Goal: Information Seeking & Learning: Find specific page/section

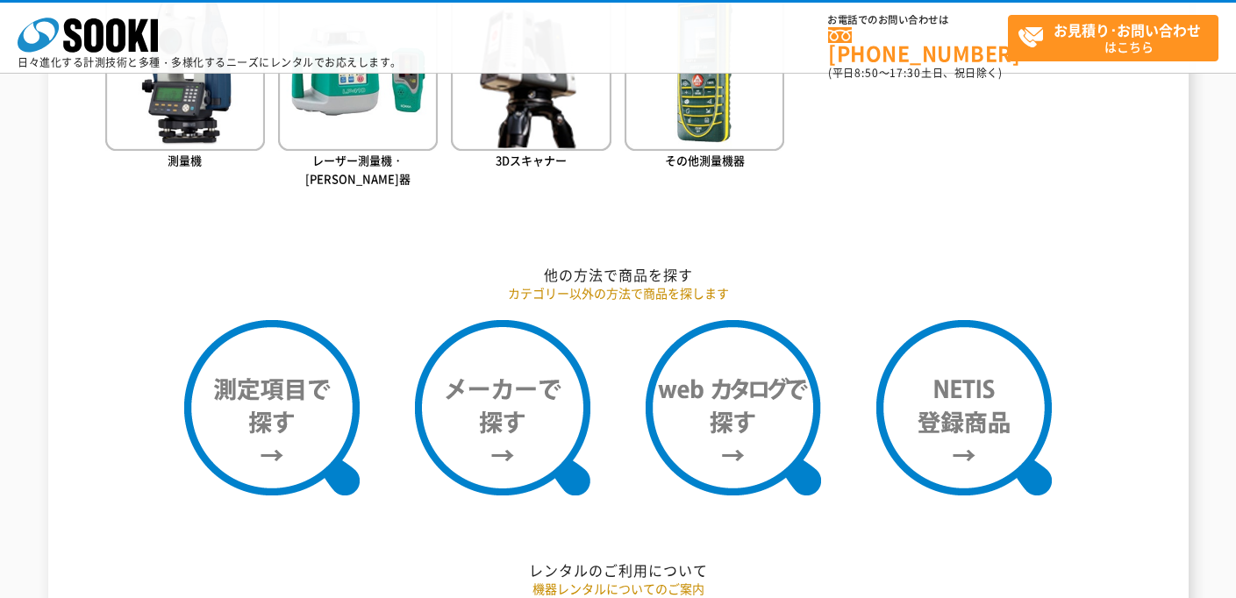
scroll to position [1329, 0]
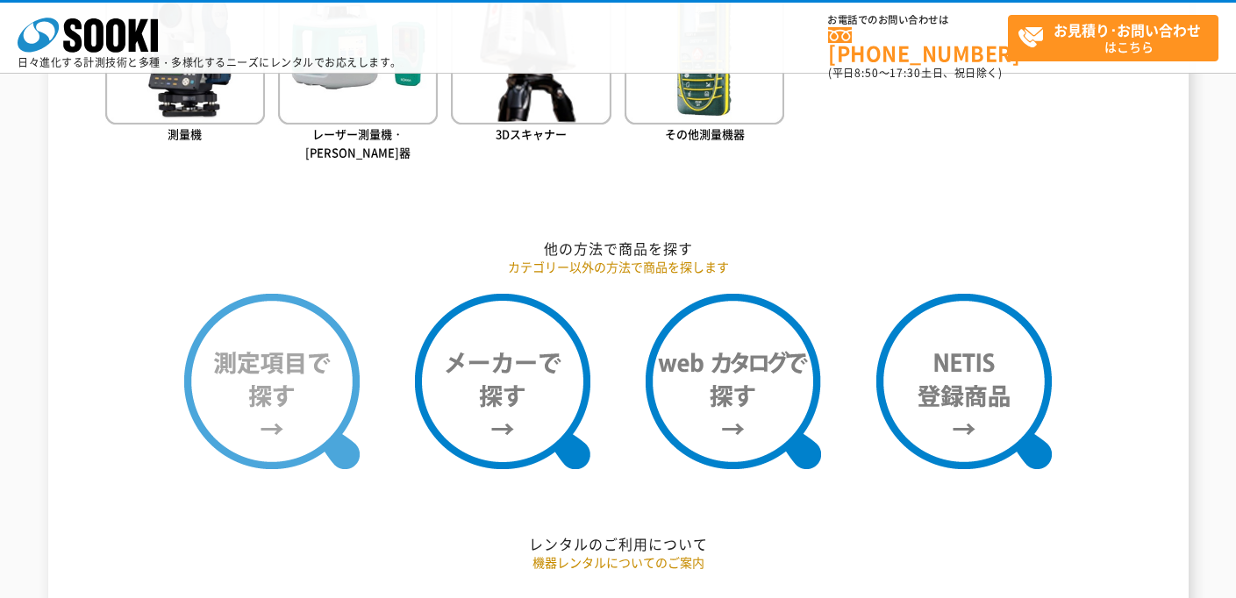
click at [262, 351] on img at bounding box center [272, 382] width 176 height 176
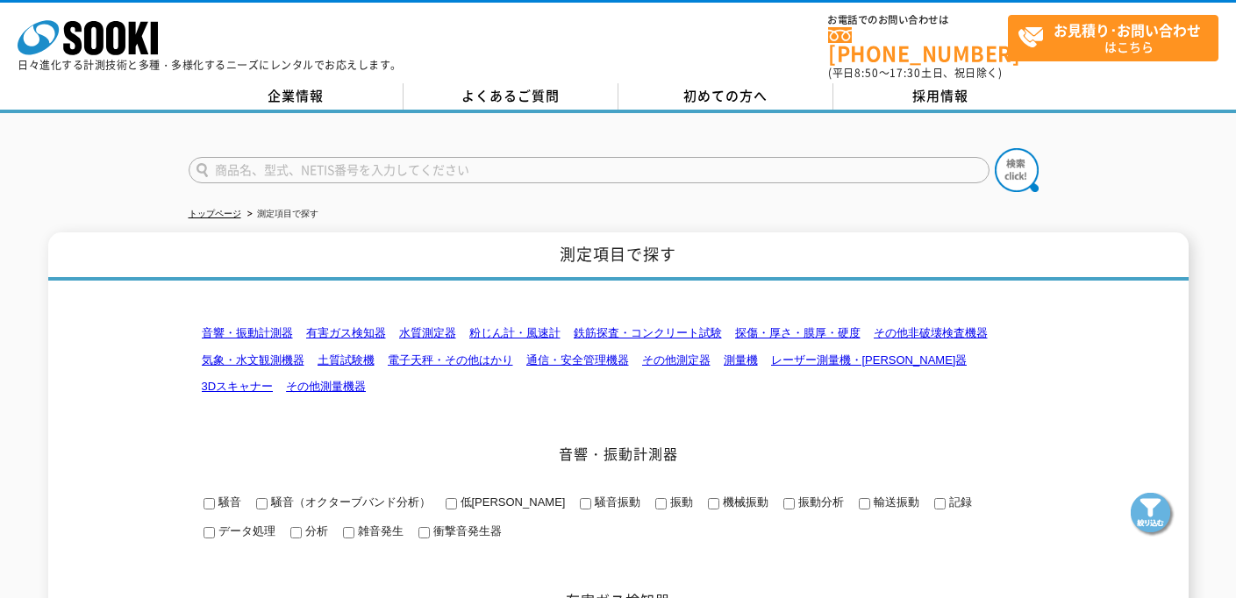
click at [307, 158] on input "text" at bounding box center [589, 170] width 801 height 26
type input "ひ"
type input "体温"
click at [1017, 154] on img at bounding box center [1017, 170] width 44 height 44
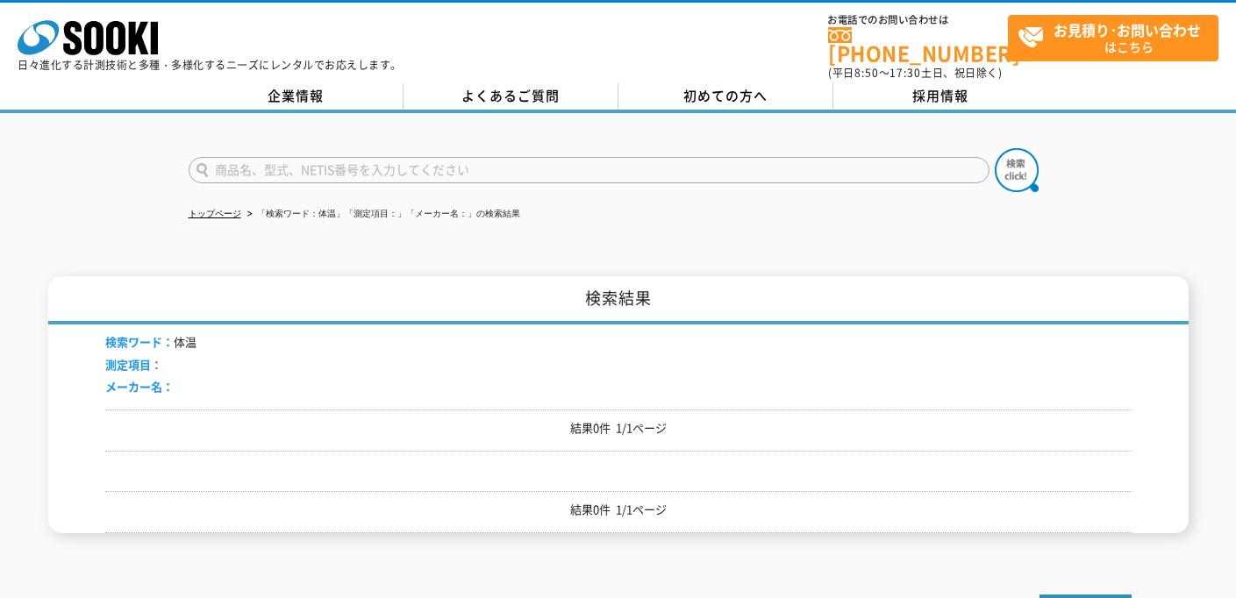
click at [464, 161] on input "text" at bounding box center [589, 170] width 801 height 26
type input "表面温度"
click at [1016, 159] on button at bounding box center [1017, 170] width 44 height 44
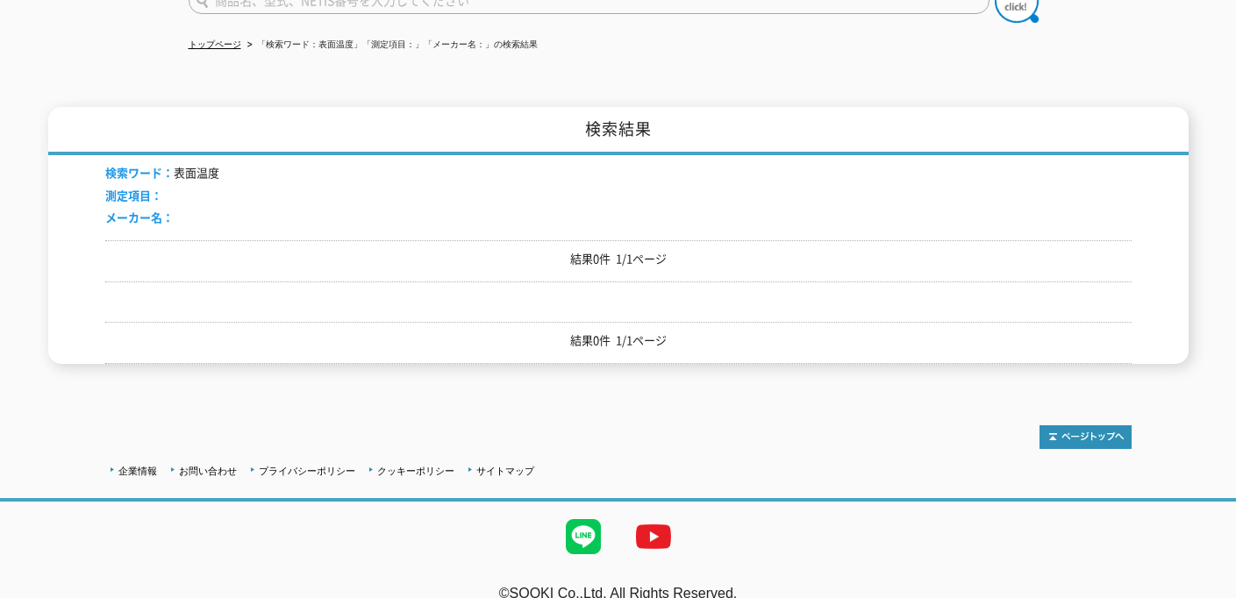
scroll to position [175, 0]
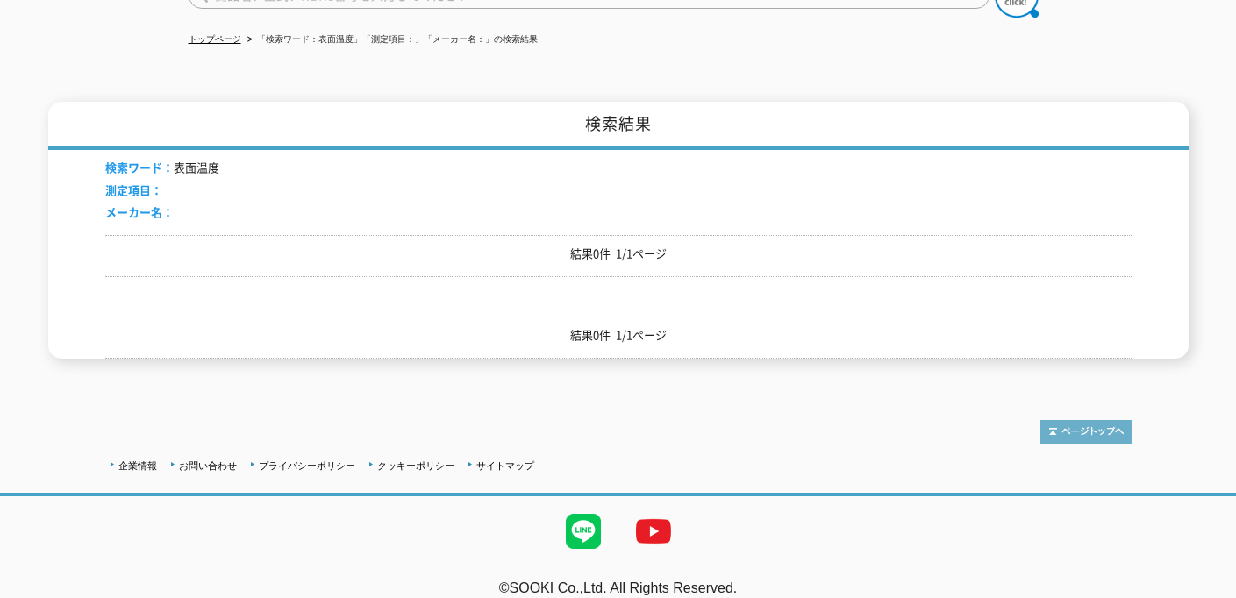
click at [1100, 420] on img at bounding box center [1086, 432] width 92 height 24
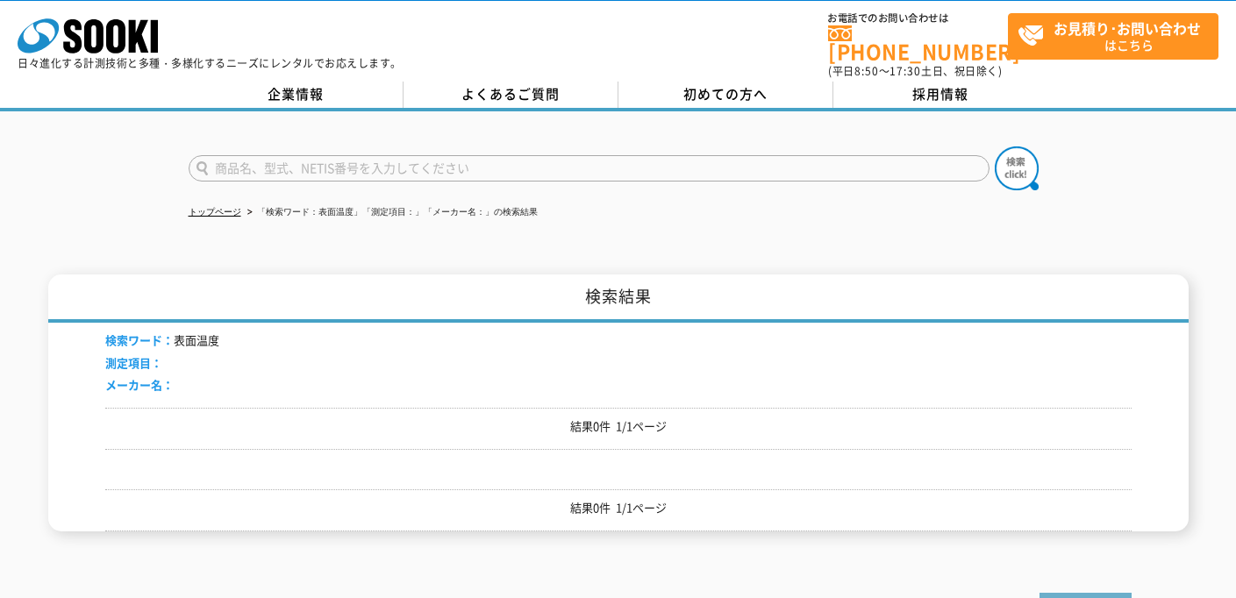
scroll to position [0, 0]
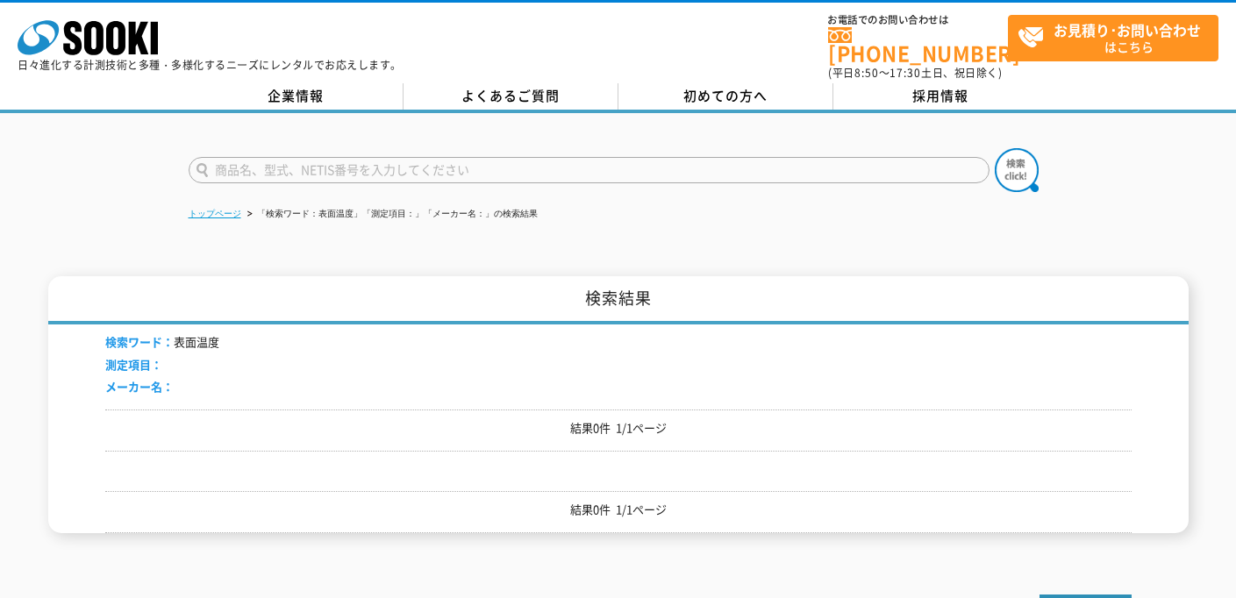
click at [215, 209] on link "トップページ" at bounding box center [215, 214] width 53 height 10
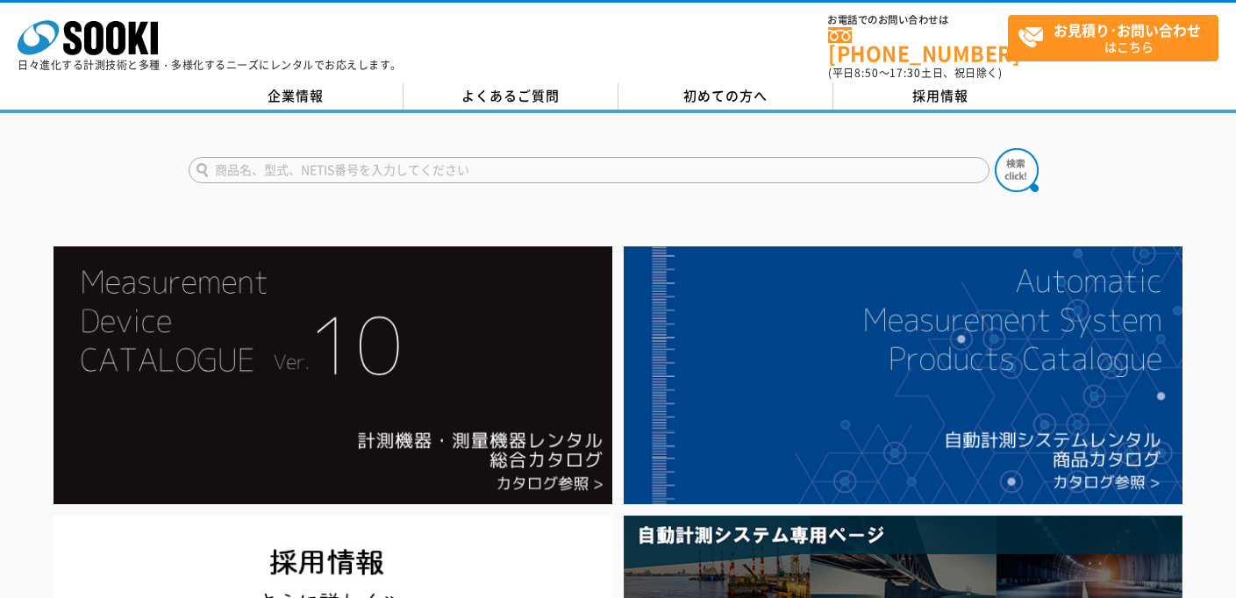
click at [276, 157] on input "text" at bounding box center [589, 170] width 801 height 26
type input "産業医"
click at [1016, 159] on button at bounding box center [1017, 170] width 44 height 44
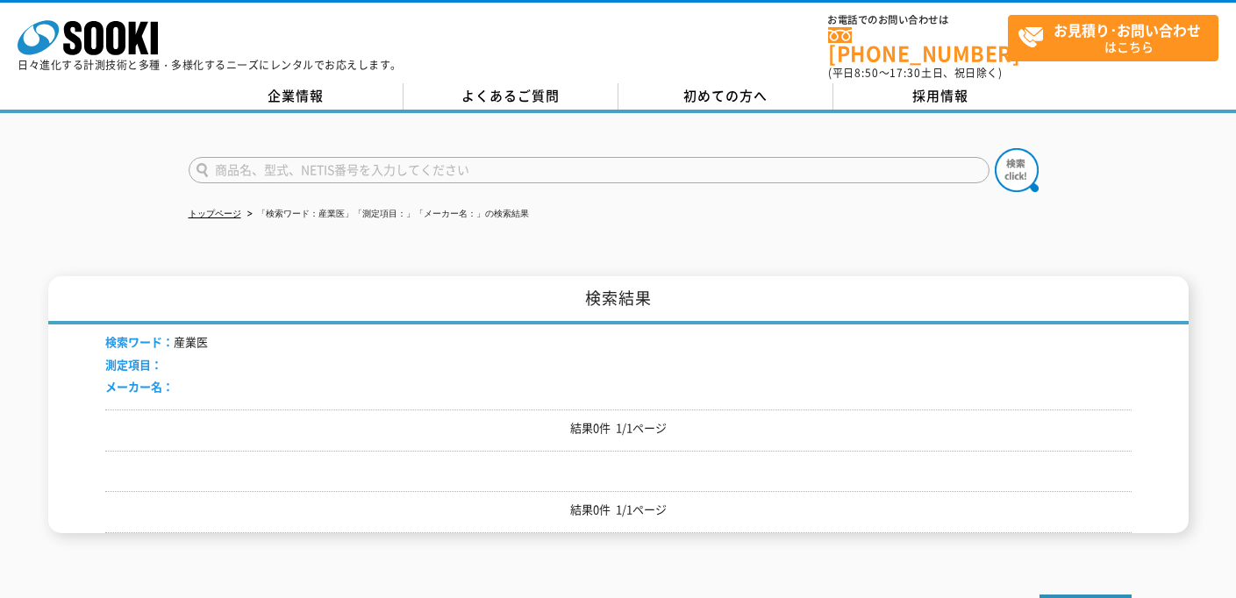
click at [308, 162] on input "text" at bounding box center [589, 170] width 801 height 26
type input "商品名、型式、NETIS番号を入力してください"
click at [224, 209] on link "トップページ" at bounding box center [215, 214] width 53 height 10
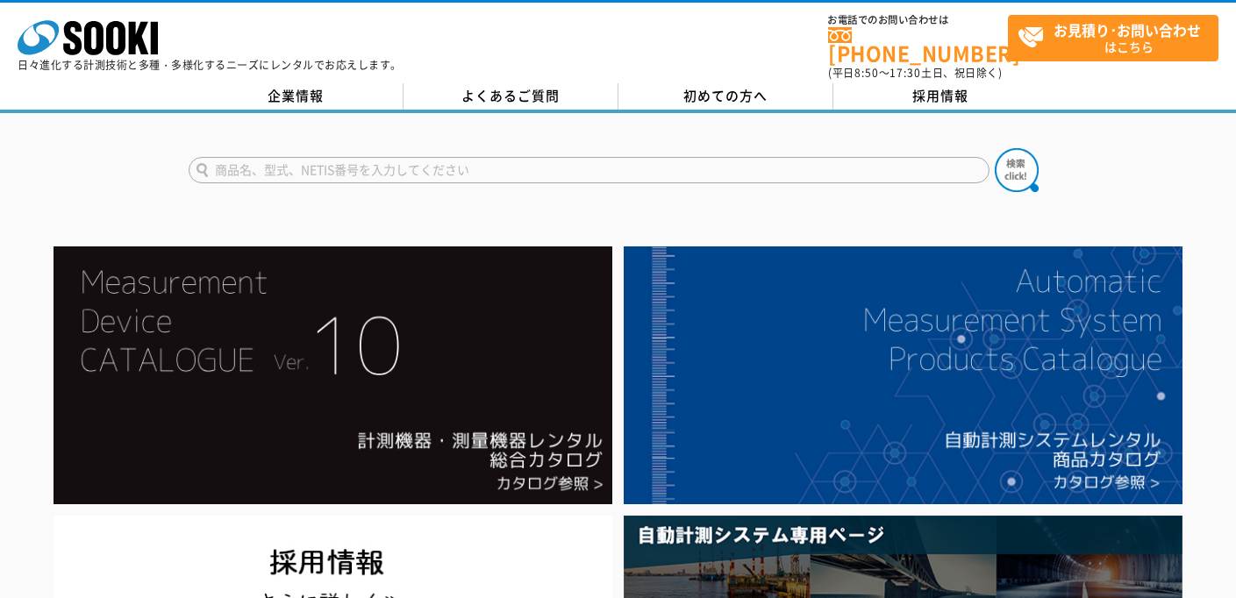
click at [255, 157] on input "text" at bounding box center [589, 170] width 801 height 26
type input "ｓ"
type input "硫化水素"
click at [1011, 162] on img at bounding box center [1017, 170] width 44 height 44
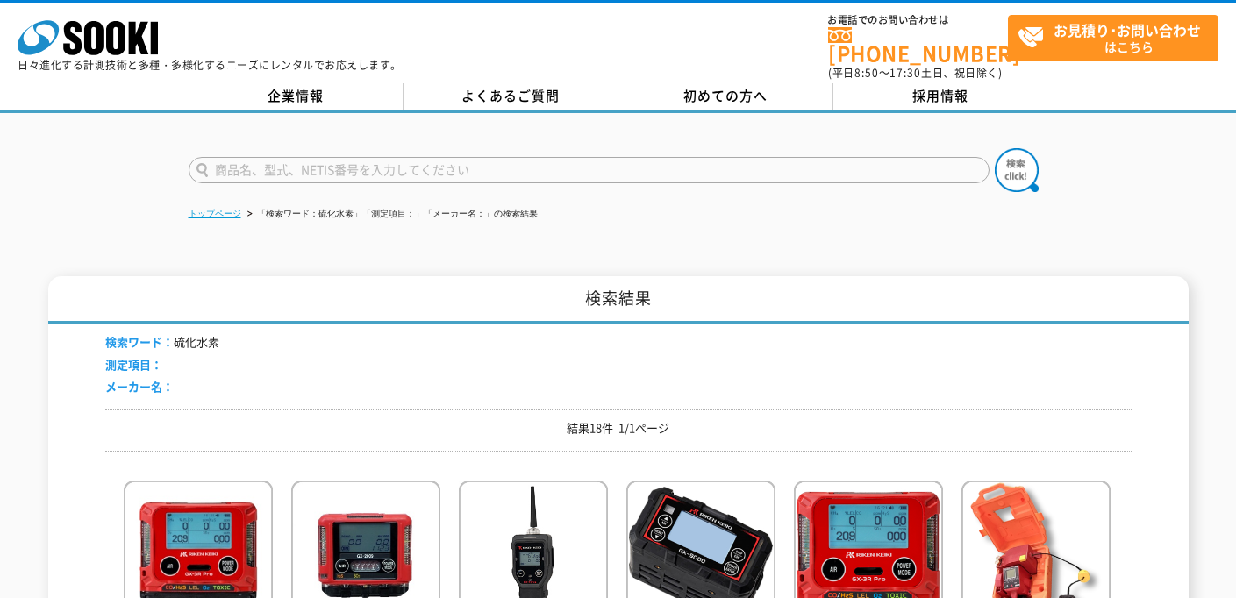
click at [220, 209] on link "トップページ" at bounding box center [215, 214] width 53 height 10
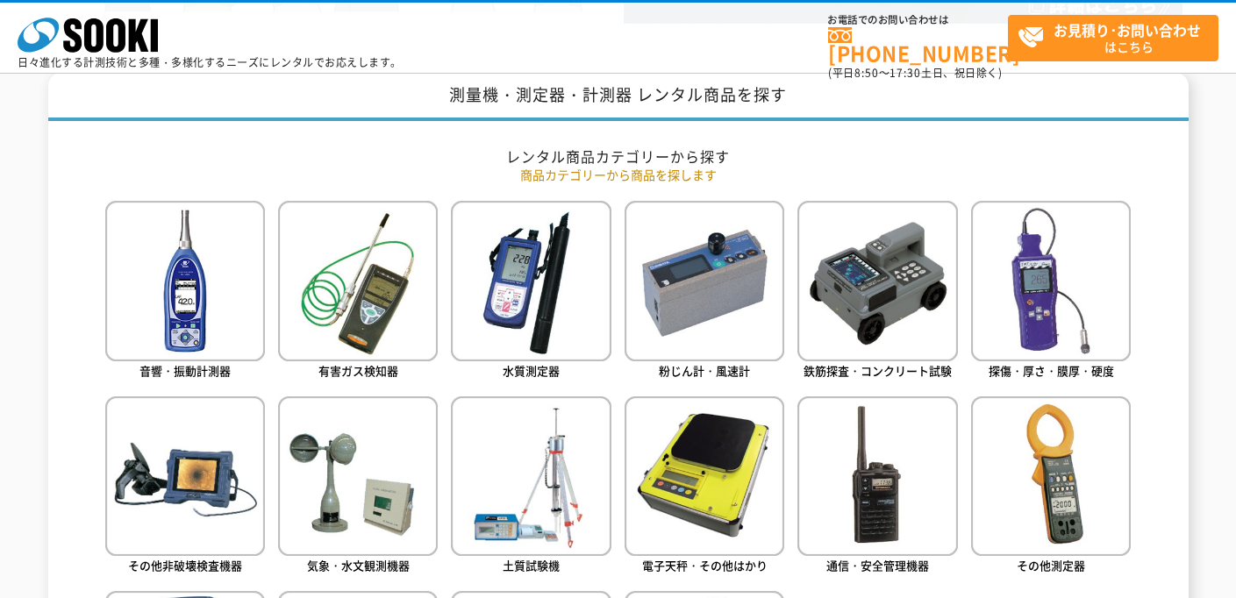
scroll to position [735, 0]
